Goal: Navigation & Orientation: Find specific page/section

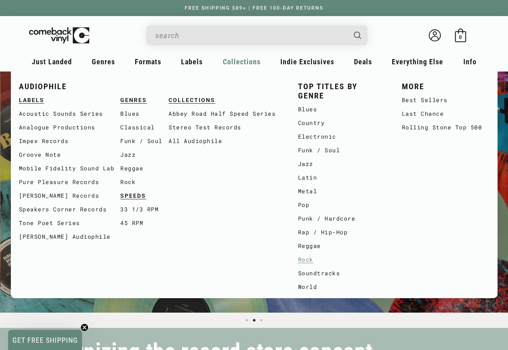
click at [313, 260] on link "Rock" at bounding box center [342, 260] width 88 height 14
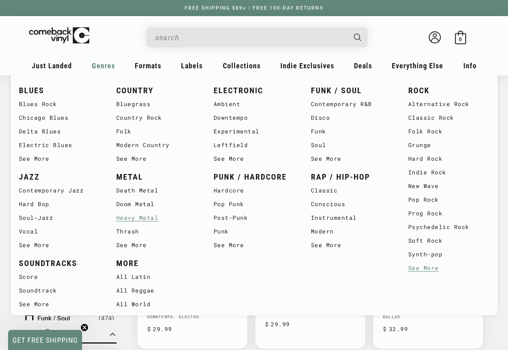
click at [150, 215] on link "Heavy Metal" at bounding box center [156, 218] width 81 height 14
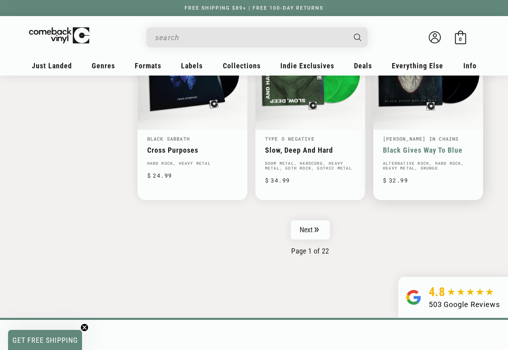
scroll to position [1421, 0]
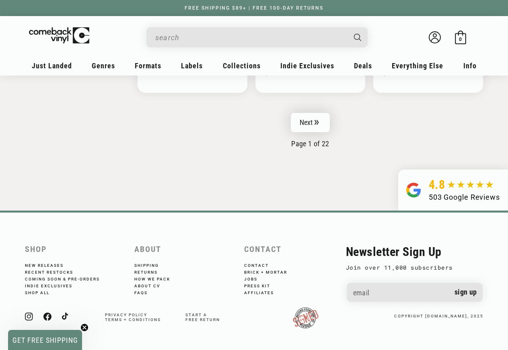
click at [318, 122] on icon "Pagination" at bounding box center [317, 122] width 4 height 5
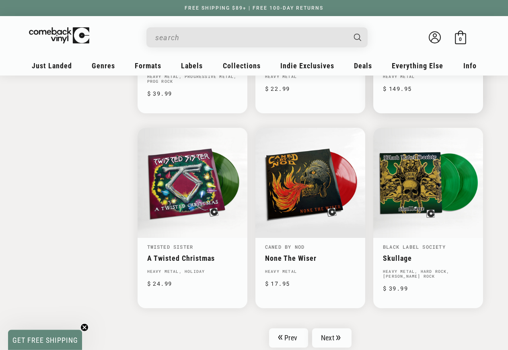
scroll to position [1190, 0]
